Goal: Information Seeking & Learning: Learn about a topic

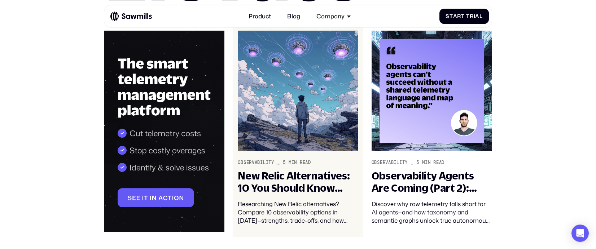
scroll to position [127, 0]
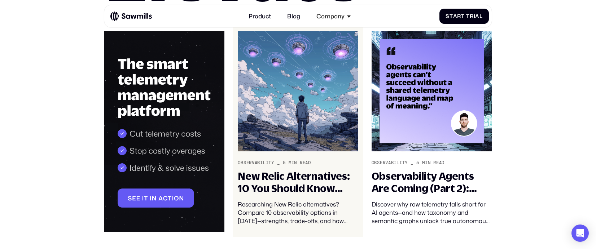
click at [295, 115] on img at bounding box center [298, 91] width 120 height 121
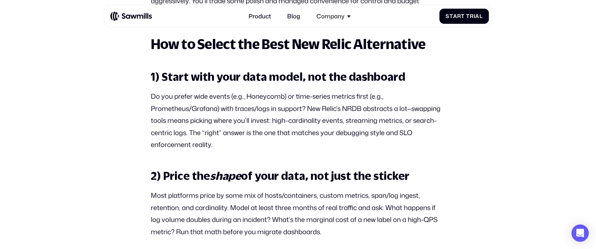
scroll to position [1910, 0]
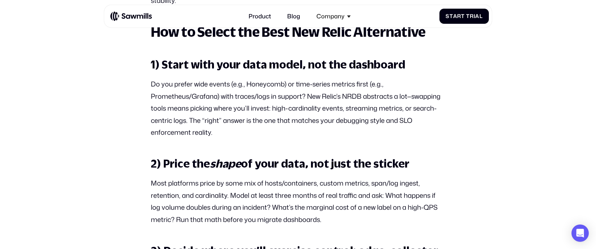
click at [281, 124] on p "Do you prefer wide events (e.g., Honeycomb) or time-series metrics first (e.g.,…" at bounding box center [298, 108] width 294 height 60
click at [240, 128] on p "Do you prefer wide events (e.g., Honeycomb) or time-series metrics first (e.g.,…" at bounding box center [298, 108] width 294 height 60
click at [223, 139] on p "Do you prefer wide events (e.g., Honeycomb) or time-series metrics first (e.g.,…" at bounding box center [298, 108] width 294 height 60
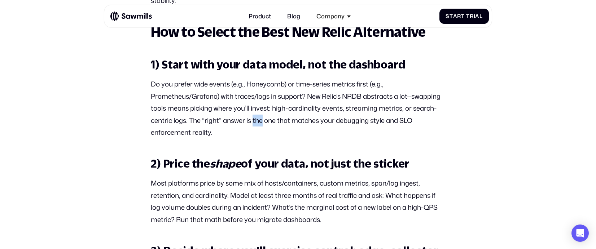
click at [223, 139] on p "Do you prefer wide events (e.g., Honeycomb) or time-series metrics first (e.g.,…" at bounding box center [298, 108] width 294 height 60
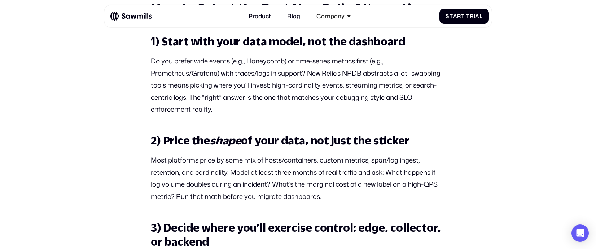
click at [219, 185] on p "Most platforms price by some mix of hosts/containers, custom metrics, span/log …" at bounding box center [298, 178] width 294 height 48
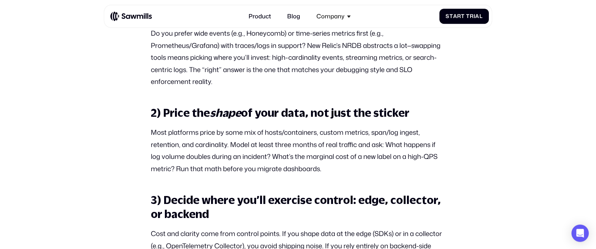
scroll to position [1985, 0]
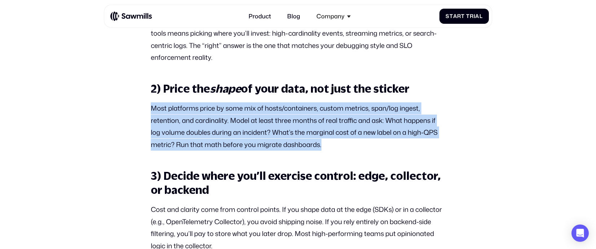
drag, startPoint x: 137, startPoint y: 130, endPoint x: 327, endPoint y: 174, distance: 195.0
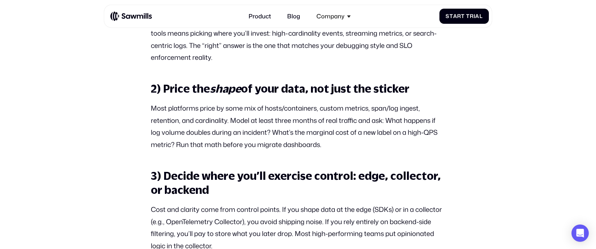
click at [220, 140] on p "Most platforms price by some mix of hosts/containers, custom metrics, span/log …" at bounding box center [298, 126] width 294 height 48
click at [228, 138] on p "Most platforms price by some mix of hosts/containers, custom metrics, span/log …" at bounding box center [298, 126] width 294 height 48
click at [282, 137] on p "Most platforms price by some mix of hosts/containers, custom metrics, span/log …" at bounding box center [298, 126] width 294 height 48
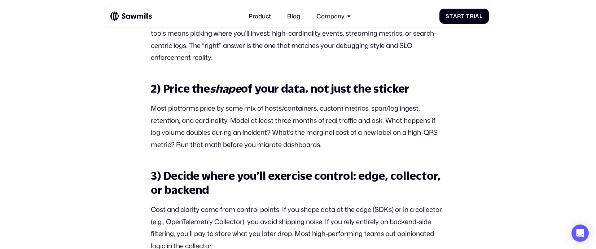
click at [282, 137] on p "Most platforms price by some mix of hosts/containers, custom metrics, span/log …" at bounding box center [298, 126] width 294 height 48
click at [362, 141] on p "Most platforms price by some mix of hosts/containers, custom metrics, span/log …" at bounding box center [298, 126] width 294 height 48
click at [342, 151] on p "Most platforms price by some mix of hosts/containers, custom metrics, span/log …" at bounding box center [298, 126] width 294 height 48
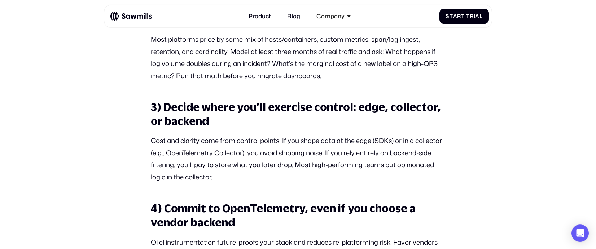
scroll to position [2060, 0]
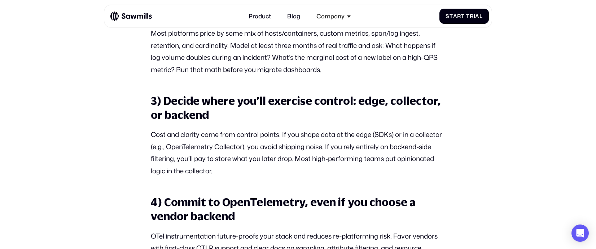
click at [223, 169] on p "Cost and clarity come from control points. If you shape data at the edge (SDKs)…" at bounding box center [298, 153] width 294 height 48
click at [265, 122] on h3 "3) Decide where you’ll exercise control: edge, collector, or backend" at bounding box center [298, 108] width 294 height 28
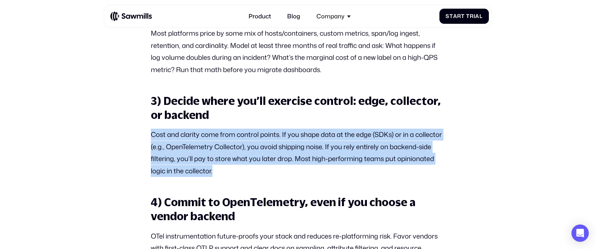
drag, startPoint x: 210, startPoint y: 153, endPoint x: 316, endPoint y: 192, distance: 113.1
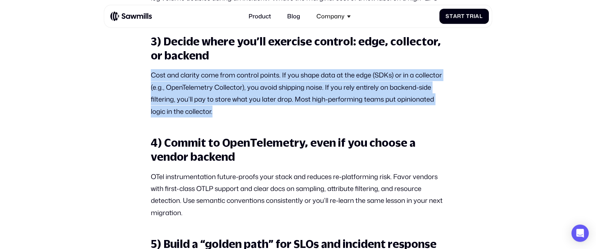
scroll to position [2124, 0]
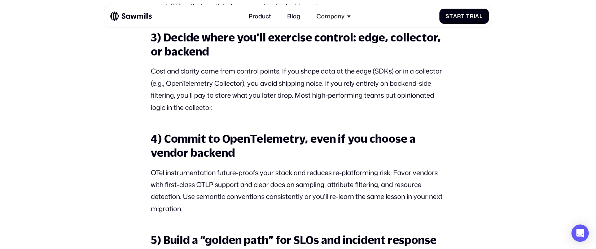
click at [316, 192] on p "OTel instrumentation future-proofs your stack and reduces re-platforming risk. …" at bounding box center [298, 191] width 294 height 48
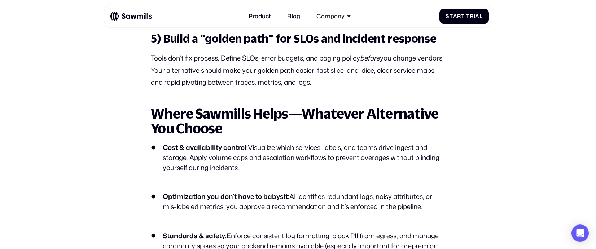
scroll to position [2326, 0]
click at [210, 152] on strong "Cost & availability control:" at bounding box center [205, 146] width 85 height 9
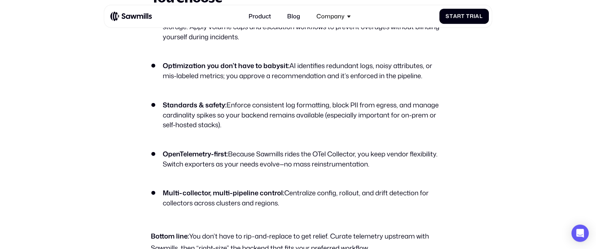
scroll to position [2458, 0]
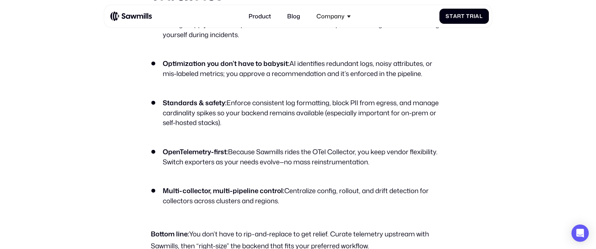
click at [291, 40] on li "Cost & availability control: Visualize which services, labels, and teams drive …" at bounding box center [298, 30] width 294 height 40
click at [260, 40] on li "Cost & availability control: Visualize which services, labels, and teams drive …" at bounding box center [298, 30] width 294 height 40
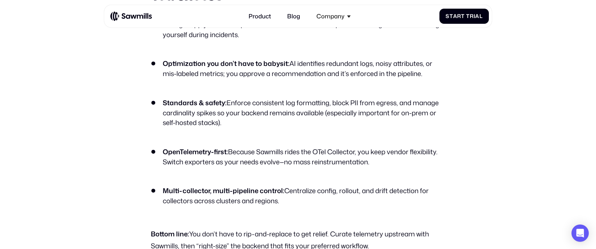
click at [260, 40] on li "Cost & availability control: Visualize which services, labels, and teams drive …" at bounding box center [298, 30] width 294 height 40
click at [235, 89] on li "Optimization you don’t have to babysit: AI identifies redundant logs, noisy att…" at bounding box center [298, 74] width 294 height 30
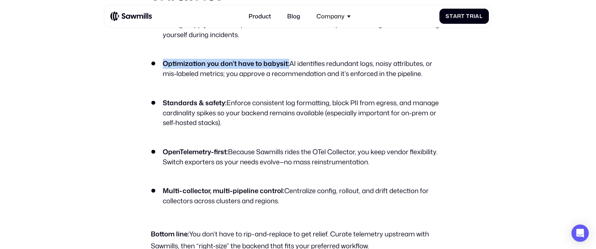
click at [235, 89] on li "Optimization you don’t have to babysit: AI identifies redundant logs, noisy att…" at bounding box center [298, 74] width 294 height 30
click at [254, 68] on strong "Optimization you don’t have to babysit:" at bounding box center [226, 63] width 127 height 9
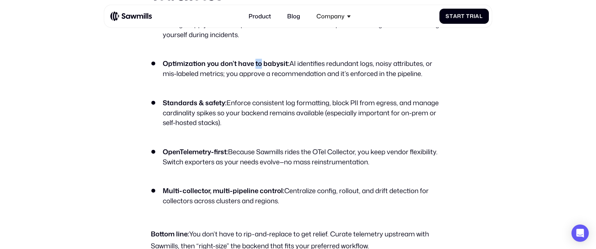
click at [254, 68] on strong "Optimization you don’t have to babysit:" at bounding box center [226, 63] width 127 height 9
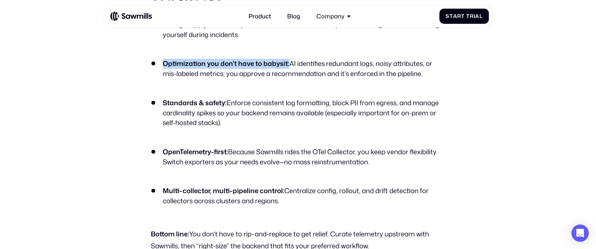
click at [254, 68] on strong "Optimization you don’t have to babysit:" at bounding box center [226, 63] width 127 height 9
click at [302, 89] on li "Optimization you don’t have to babysit: AI identifies redundant logs, noisy att…" at bounding box center [298, 74] width 294 height 30
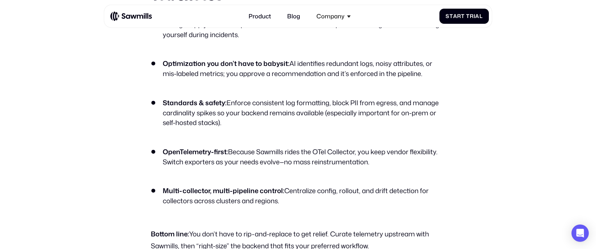
click at [302, 89] on li "Optimization you don’t have to babysit: AI identifies redundant logs, noisy att…" at bounding box center [298, 74] width 294 height 30
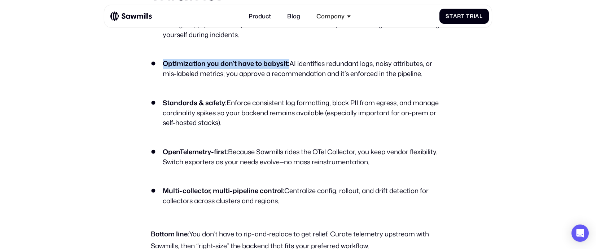
click at [302, 89] on li "Optimization you don’t have to babysit: AI identifies redundant logs, noisy att…" at bounding box center [298, 74] width 294 height 30
click at [251, 138] on li "Standards & safety: Enforce consistent log formatting, block PII from egress, a…" at bounding box center [298, 118] width 294 height 40
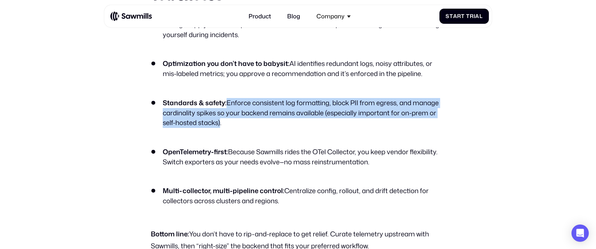
click at [251, 138] on li "Standards & safety: Enforce consistent log formatting, block PII from egress, a…" at bounding box center [298, 118] width 294 height 40
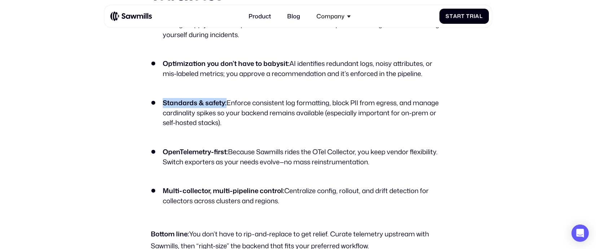
click at [251, 138] on li "Standards & safety: Enforce consistent log formatting, block PII from egress, a…" at bounding box center [298, 118] width 294 height 40
click at [258, 133] on li "Standards & safety: Enforce consistent log formatting, block PII from egress, a…" at bounding box center [298, 118] width 294 height 40
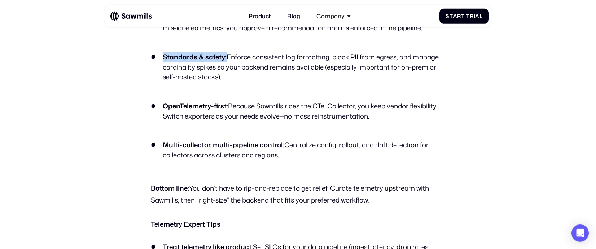
scroll to position [2516, 0]
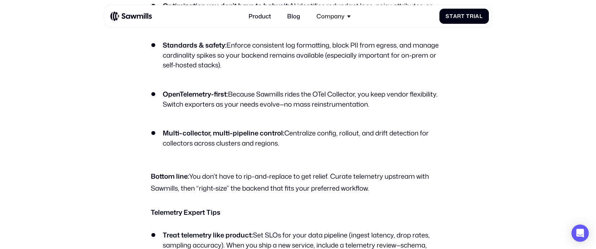
click at [290, 120] on li "OpenTelemetry-first: Because Sawmills rides the OTel Collector, you keep vendor…" at bounding box center [298, 104] width 294 height 30
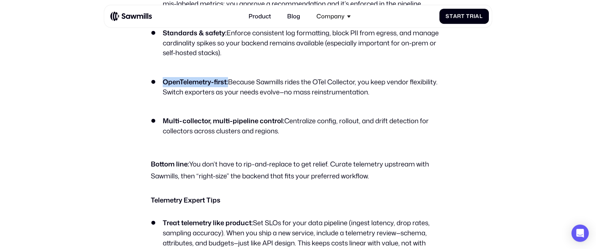
scroll to position [2557, 0]
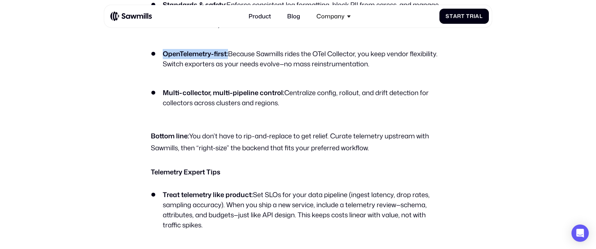
click at [265, 79] on li "OpenTelemetry-first: Because Sawmills rides the OTel Collector, you keep vendor…" at bounding box center [298, 64] width 294 height 30
click at [252, 107] on ul "Cost & availability control: Visualize which services, labels, and teams drive …" at bounding box center [298, 15] width 294 height 207
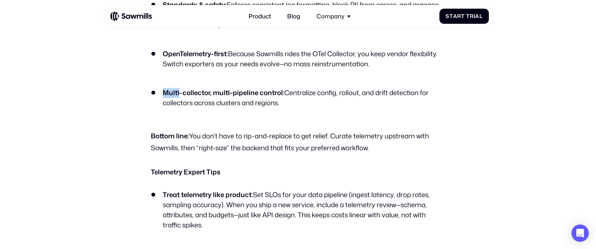
click at [252, 107] on ul "Cost & availability control: Visualize which services, labels, and teams drive …" at bounding box center [298, 15] width 294 height 207
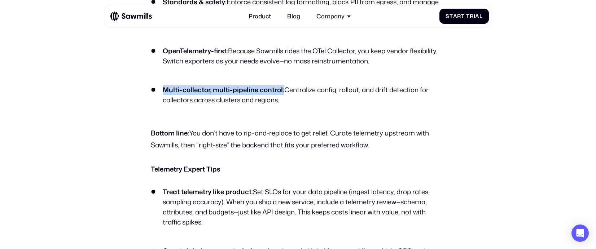
scroll to position [2568, 0]
